Goal: Task Accomplishment & Management: Complete application form

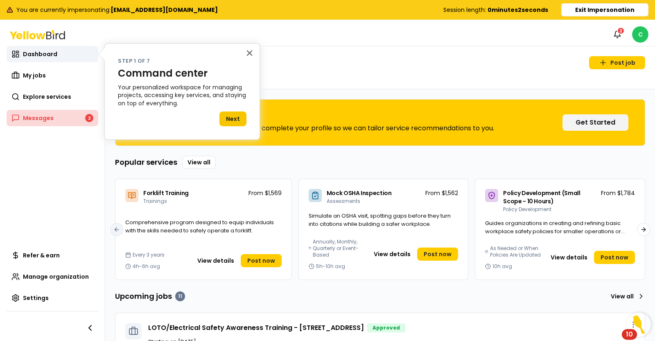
click at [54, 122] on link "Messages 2" at bounding box center [53, 118] width 92 height 16
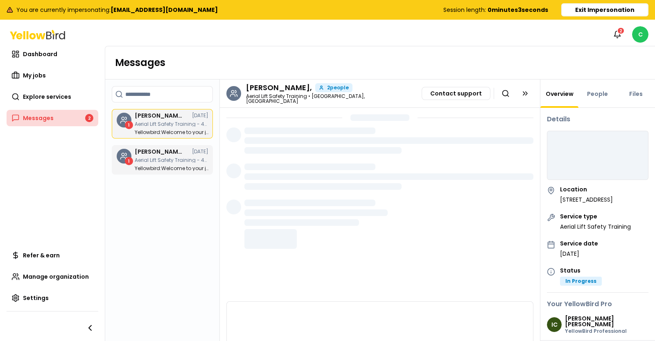
scroll to position [3, 0]
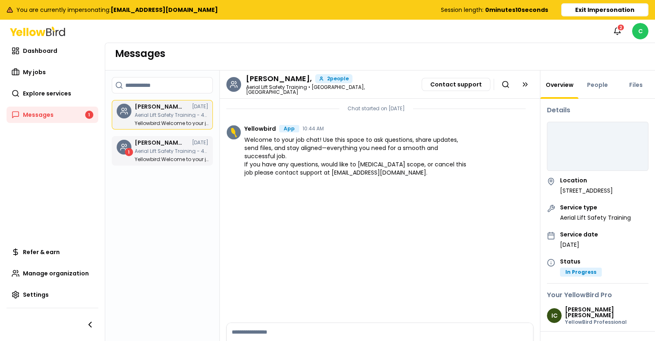
click at [157, 154] on div "Ian Campbell, 08/11/25 Aerial Lift Safety Training - 424 NM-599 Frontage Rd, Sa…" at bounding box center [172, 151] width 74 height 22
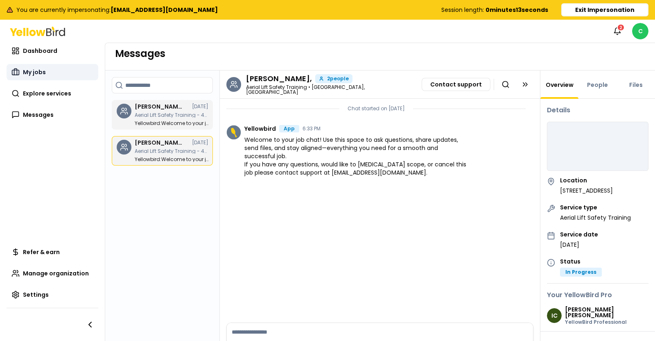
click at [33, 71] on span "My jobs" at bounding box center [34, 72] width 23 height 8
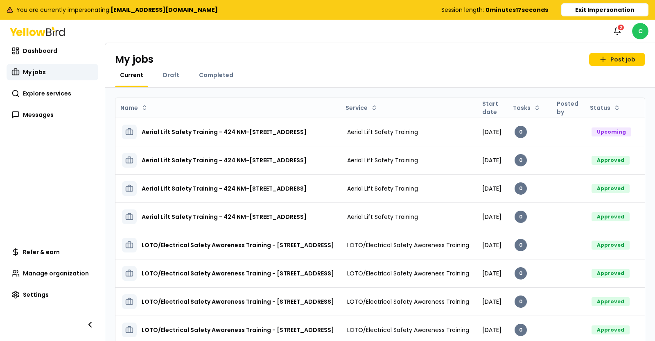
click at [300, 68] on div "My jobs Post job Current Draft Completed" at bounding box center [380, 65] width 550 height 45
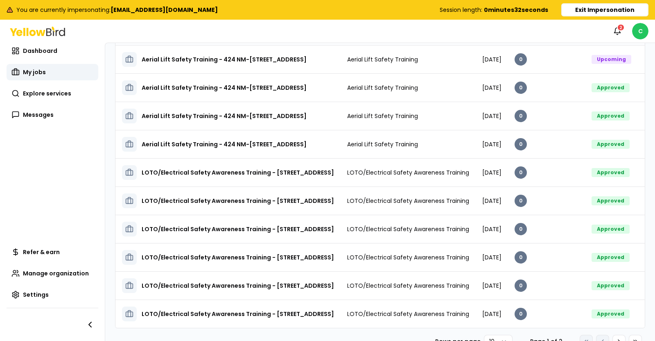
scroll to position [86, 0]
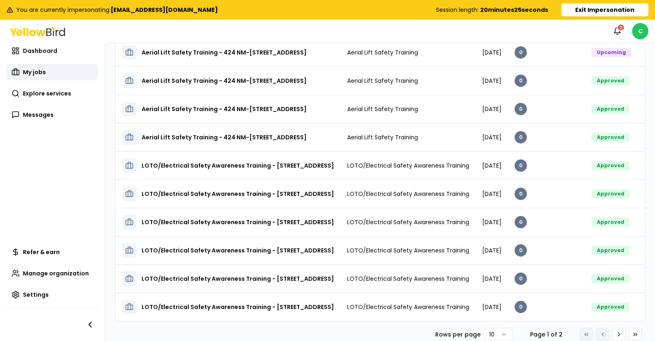
click at [587, 9] on button "Exit Impersonation" at bounding box center [604, 9] width 87 height 13
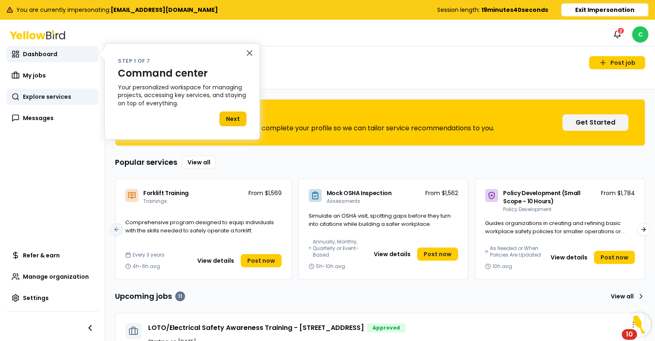
click at [48, 97] on span "Explore services" at bounding box center [47, 96] width 48 height 8
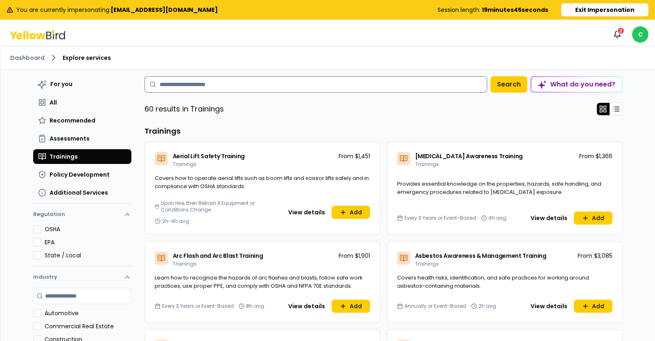
click at [219, 83] on input at bounding box center [315, 84] width 343 height 16
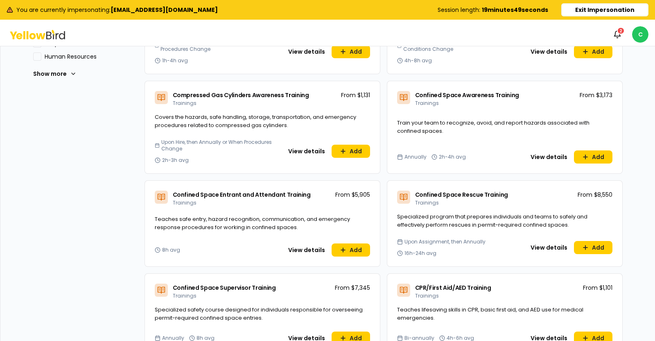
scroll to position [409, 0]
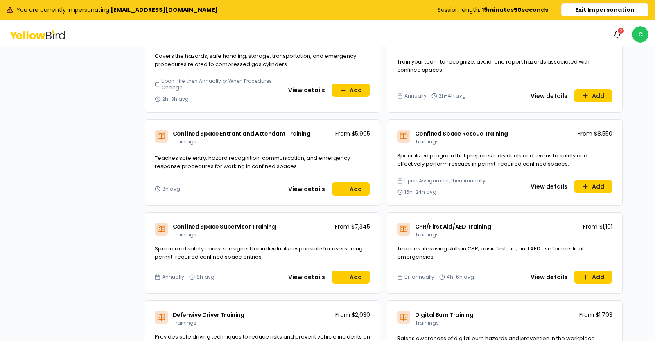
type input "***"
click at [471, 232] on div "CPR/First Aid/AED Training Trainings" at bounding box center [453, 230] width 76 height 16
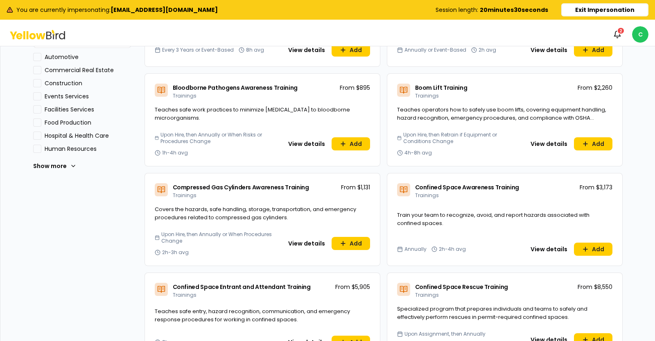
scroll to position [0, 0]
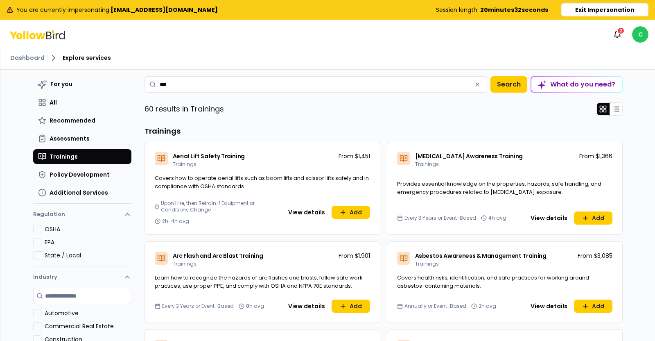
click at [593, 12] on button "Exit Impersonation" at bounding box center [604, 9] width 87 height 13
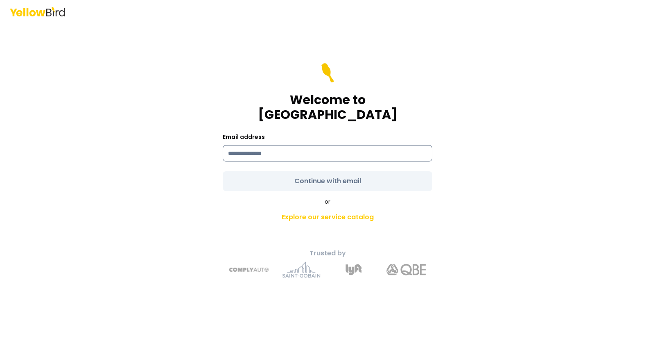
click at [286, 147] on input at bounding box center [328, 153] width 210 height 16
type input "**********"
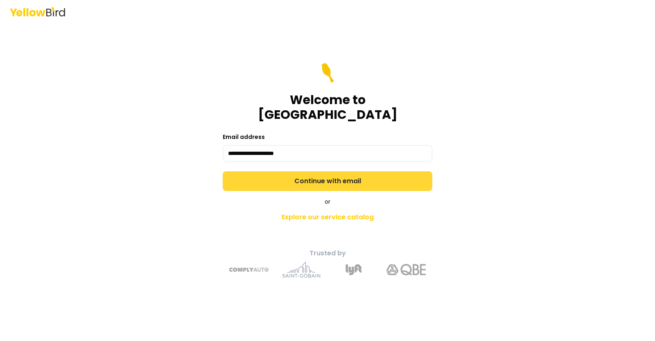
click at [298, 173] on button "Continue with email" at bounding box center [328, 181] width 210 height 20
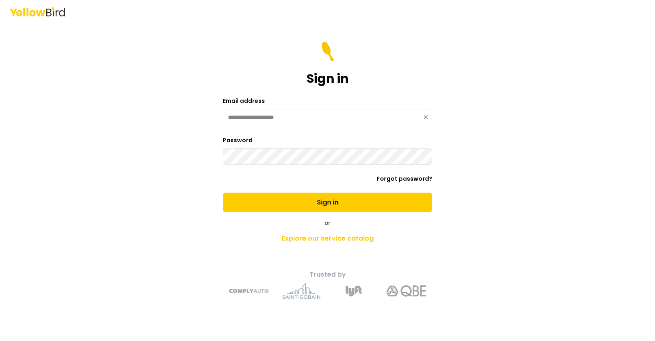
click at [223, 192] on button "Sign in" at bounding box center [328, 202] width 210 height 20
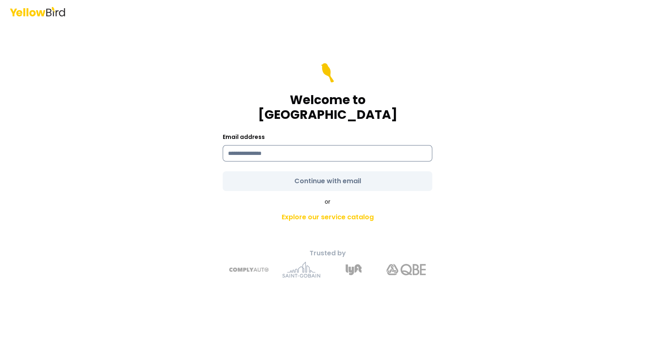
click at [270, 145] on input at bounding box center [328, 153] width 210 height 16
type input "**********"
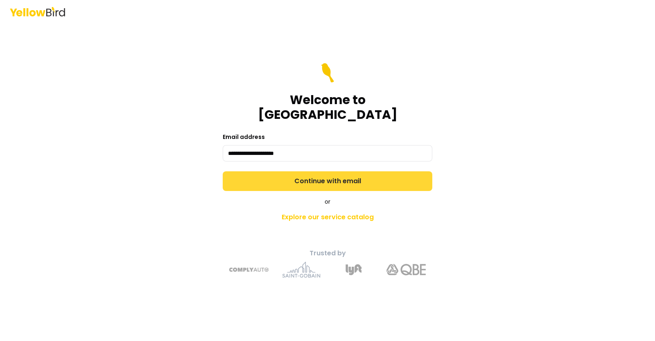
click at [292, 175] on button "Continue with email" at bounding box center [328, 181] width 210 height 20
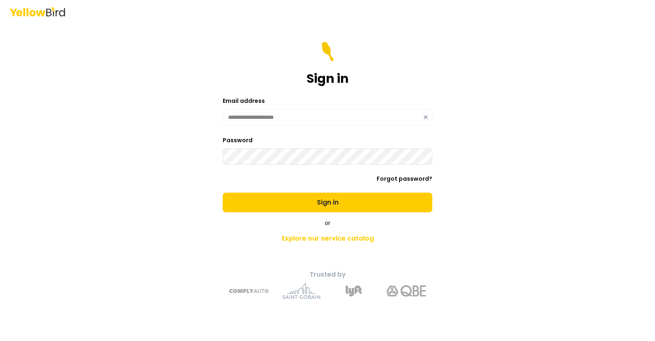
click at [223, 192] on button "Sign in" at bounding box center [328, 202] width 210 height 20
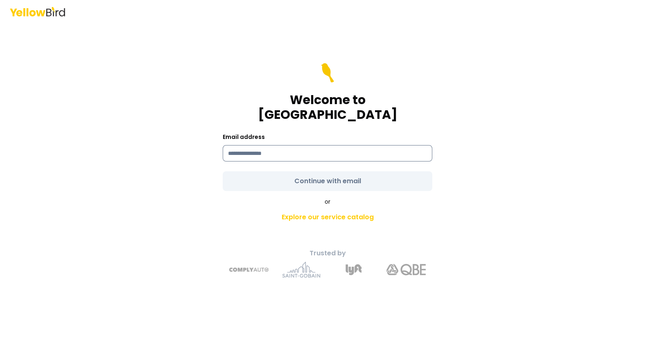
click at [295, 145] on input at bounding box center [328, 153] width 210 height 16
type input "**********"
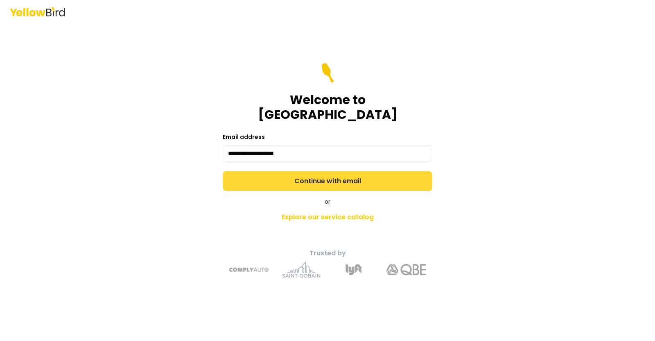
click at [295, 176] on button "Continue with email" at bounding box center [328, 181] width 210 height 20
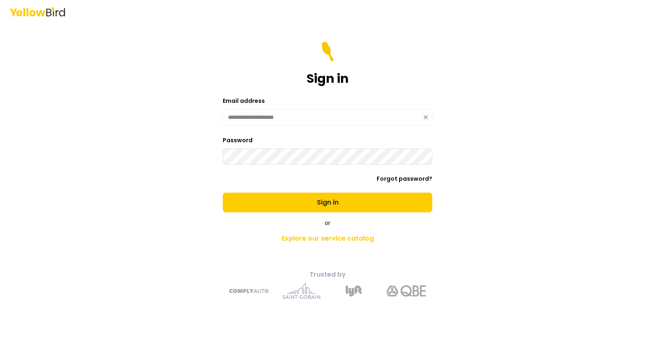
click at [223, 192] on button "Sign in" at bounding box center [328, 202] width 210 height 20
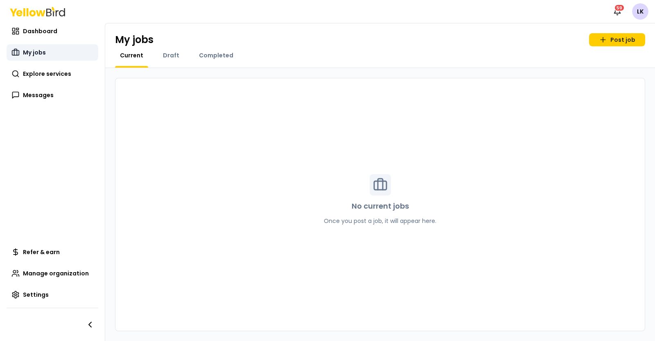
click at [38, 53] on span "My jobs" at bounding box center [34, 52] width 23 height 8
click at [41, 75] on span "Explore services" at bounding box center [47, 74] width 48 height 8
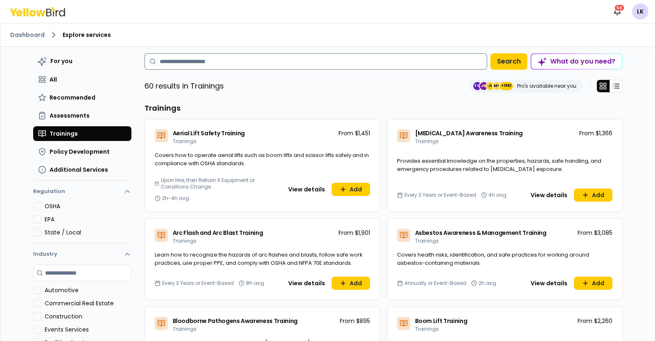
click at [266, 64] on input at bounding box center [315, 61] width 343 height 16
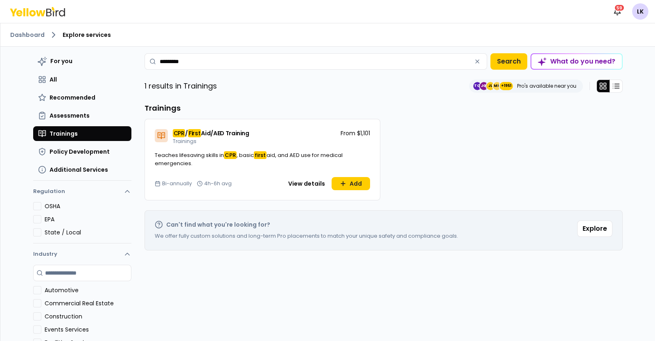
type input "*********"
click at [227, 140] on div "CPR / First Aid/AED Training Trainings" at bounding box center [211, 137] width 77 height 16
click at [342, 183] on icon at bounding box center [343, 183] width 7 height 7
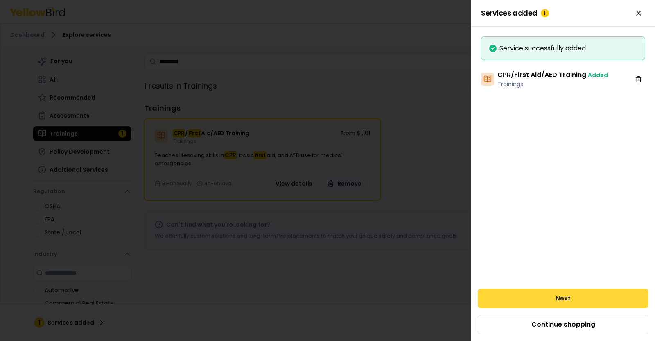
click at [553, 295] on button "Next" at bounding box center [563, 298] width 171 height 20
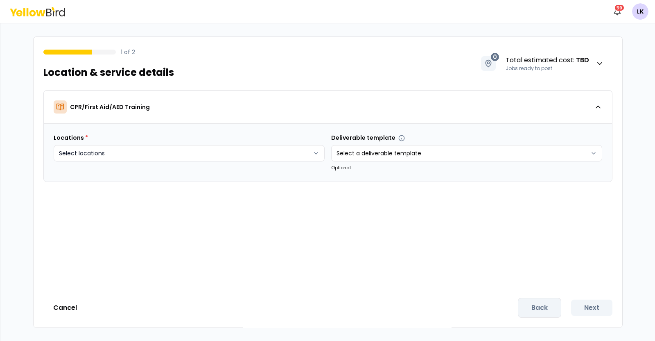
click at [300, 152] on html "Notifications 59 LK 1 of 2 Location & service details 0 Total estimated cost : …" at bounding box center [327, 170] width 655 height 341
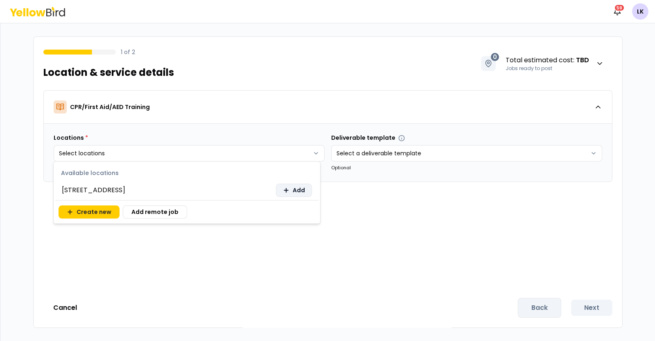
click at [296, 192] on span "Add" at bounding box center [299, 190] width 12 height 8
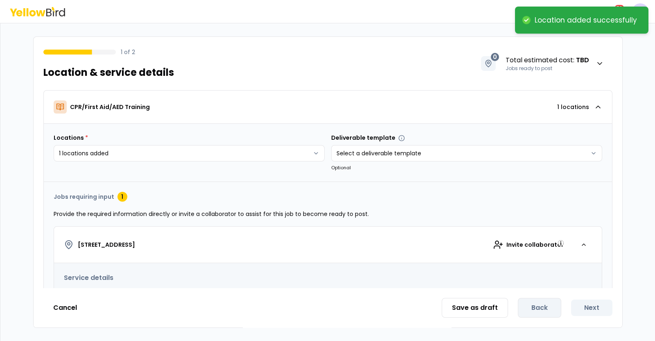
click at [371, 193] on html "**********" at bounding box center [327, 170] width 655 height 341
click at [59, 307] on button "Cancel" at bounding box center [64, 307] width 43 height 16
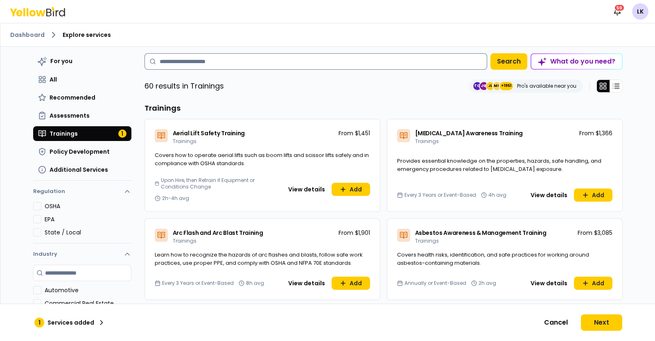
click at [237, 65] on input at bounding box center [315, 61] width 343 height 16
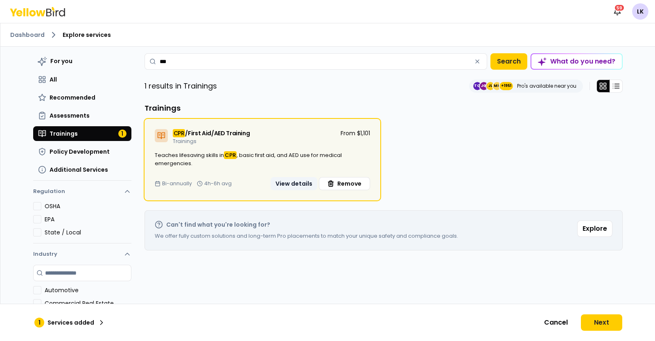
type input "***"
click at [295, 187] on button "View details" at bounding box center [294, 183] width 47 height 13
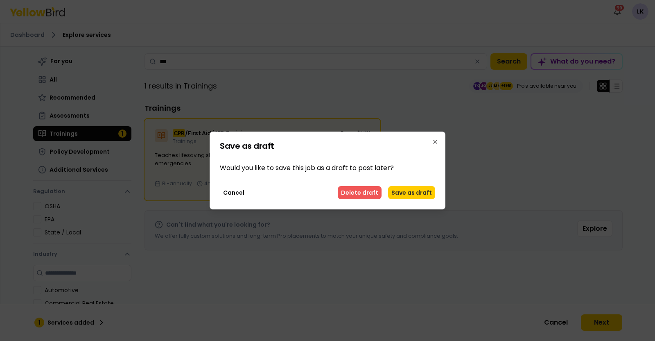
click at [375, 196] on button "Delete draft" at bounding box center [360, 192] width 44 height 13
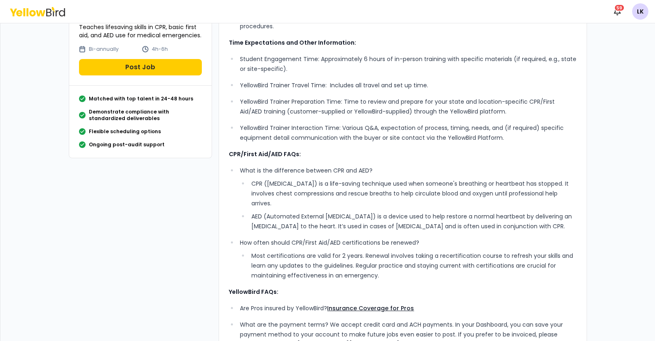
scroll to position [153, 0]
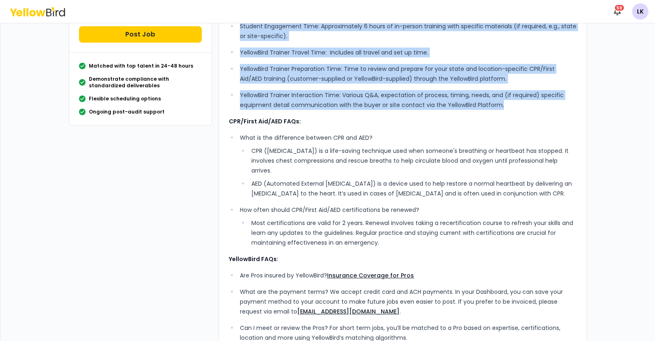
drag, startPoint x: 221, startPoint y: 69, endPoint x: 557, endPoint y: 104, distance: 337.4
click at [557, 104] on div "What’s Included: Comprehensive, experienced, standards-based instruction, ensur…" at bounding box center [403, 144] width 368 height 489
copy div "Lore’i Dolorsit: Ametconsectet, adipiscinge, seddoeius-tempo incididuntu, labor…"
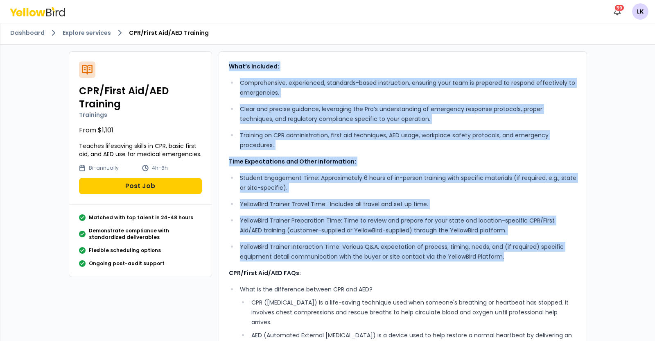
scroll to position [0, 0]
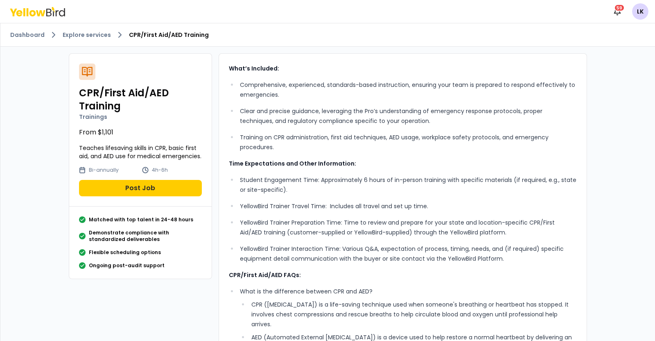
click at [356, 45] on div "Dashboard Explore services CPR/First Aid/AED Training" at bounding box center [327, 34] width 654 height 23
